Goal: Register for event/course

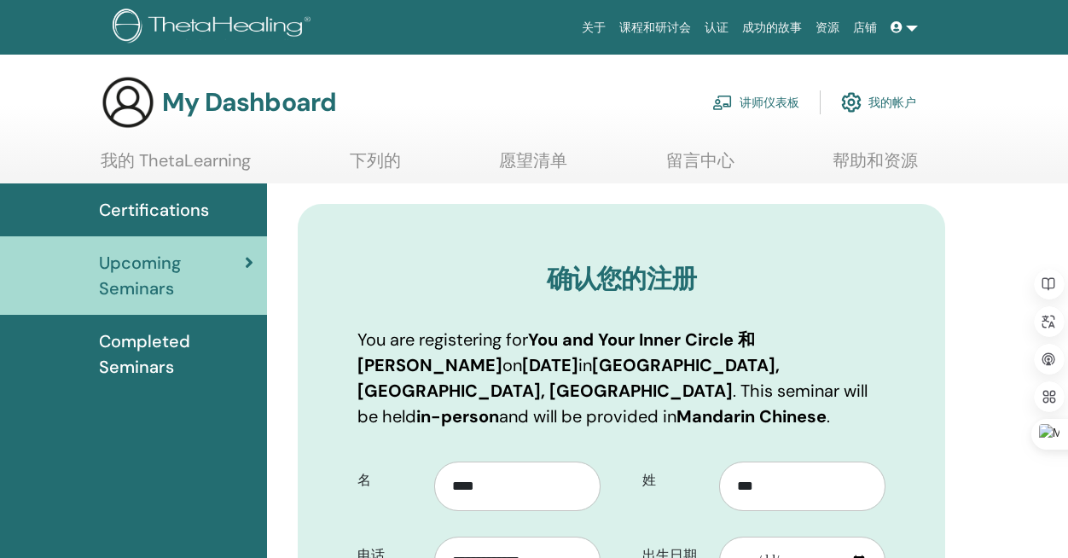
scroll to position [215, 0]
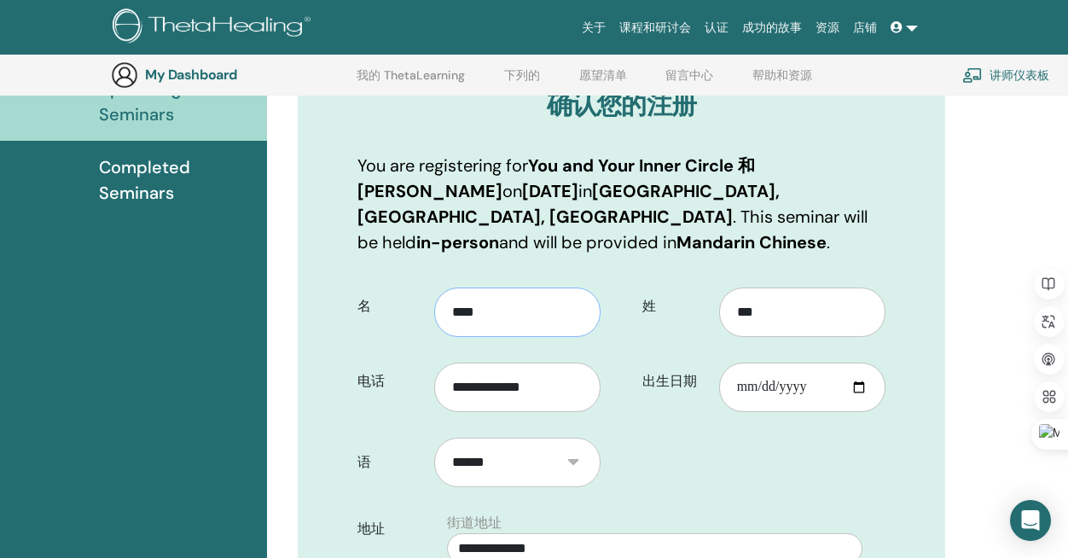
click at [518, 302] on input "****" at bounding box center [517, 311] width 166 height 49
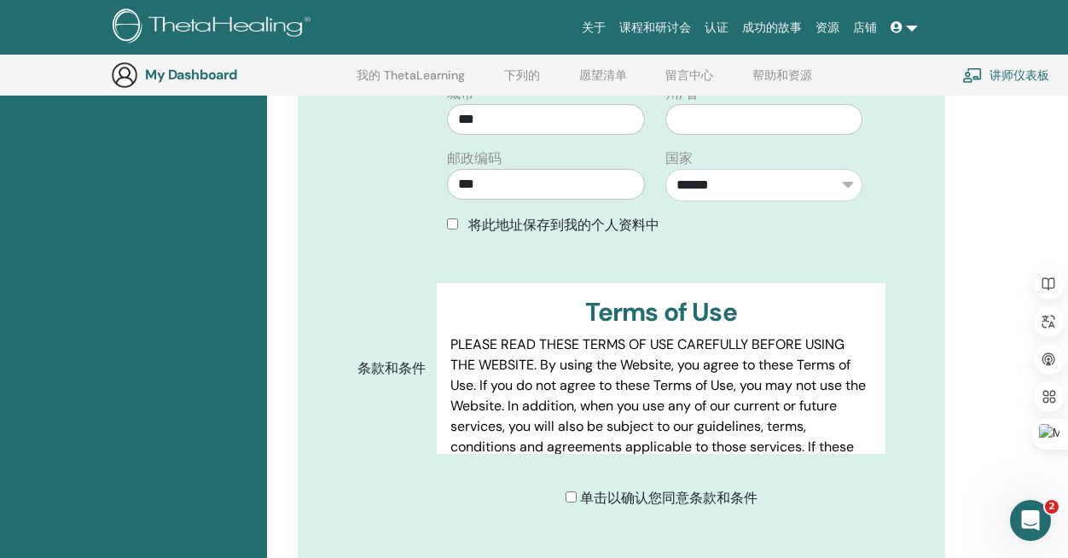
scroll to position [733, 0]
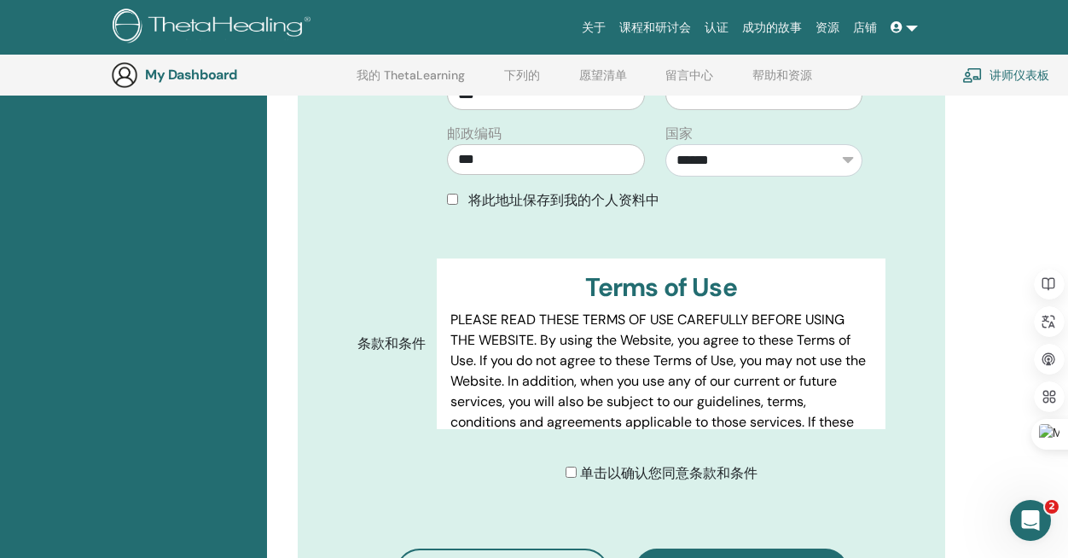
click at [570, 466] on div "单击以确认您同意条款和条件" at bounding box center [661, 473] width 192 height 20
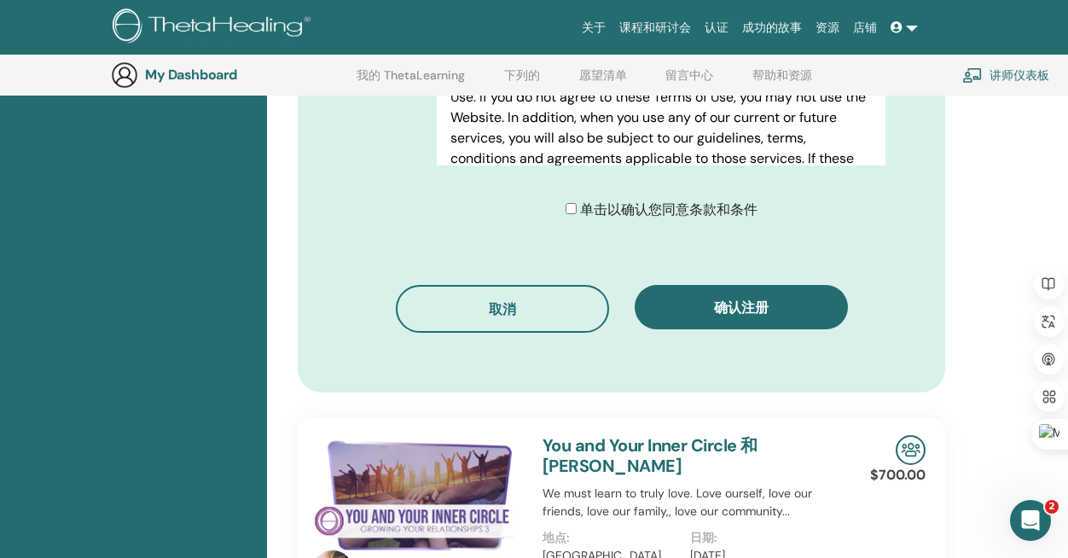
scroll to position [998, 0]
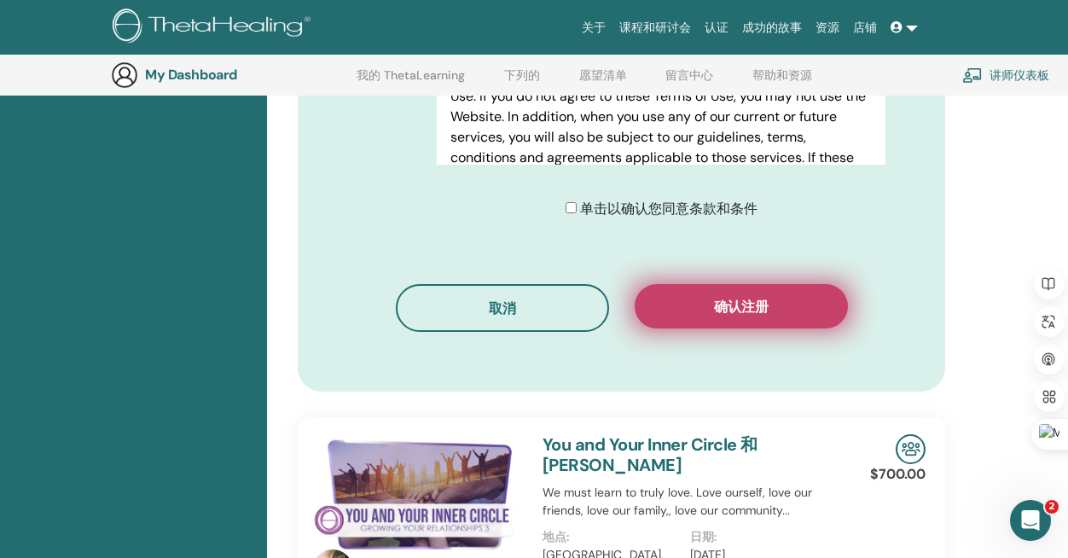
click at [727, 296] on button "确认注册" at bounding box center [740, 306] width 213 height 44
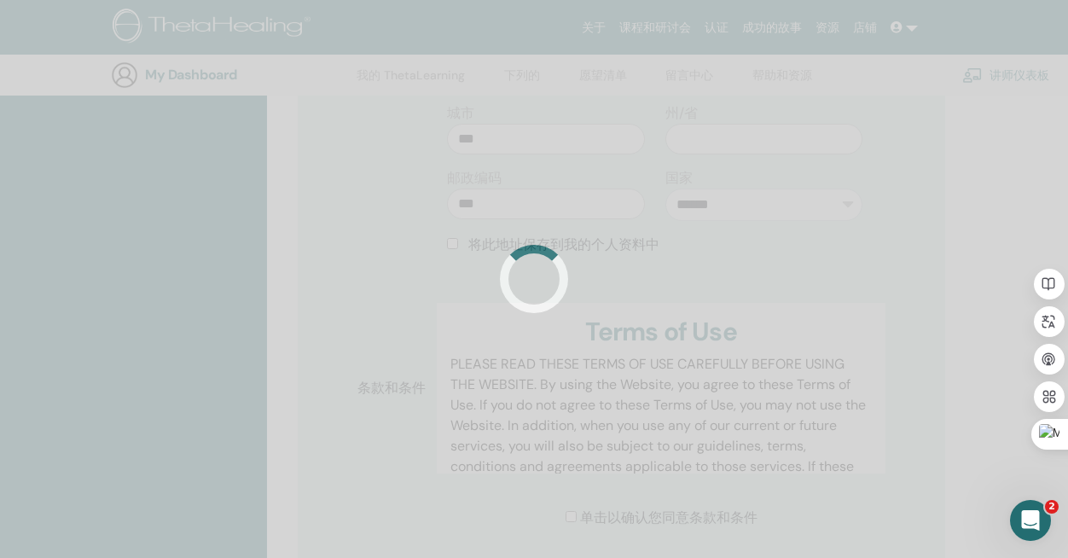
scroll to position [688, 0]
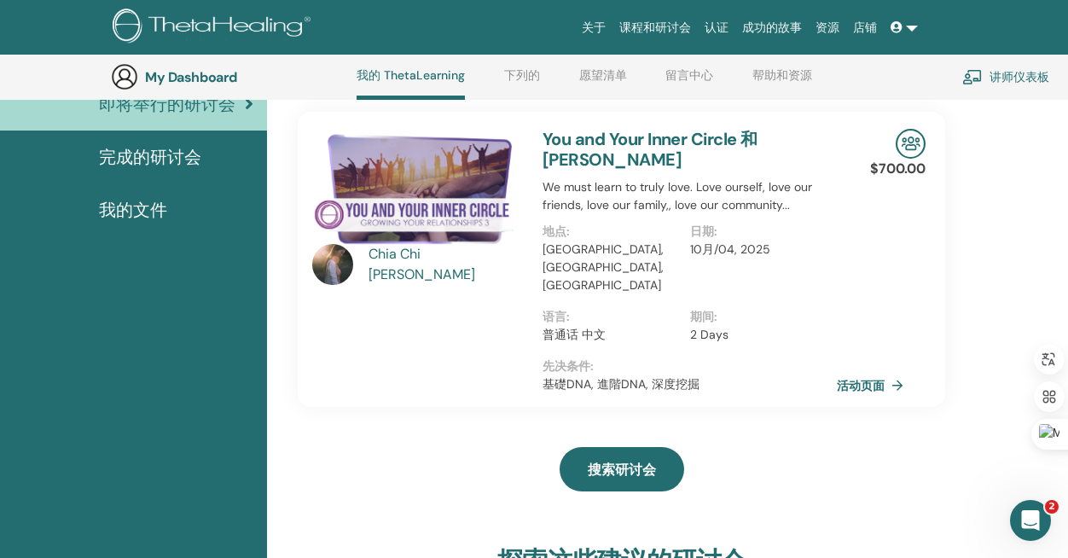
scroll to position [263, 0]
